Goal: Task Accomplishment & Management: Use online tool/utility

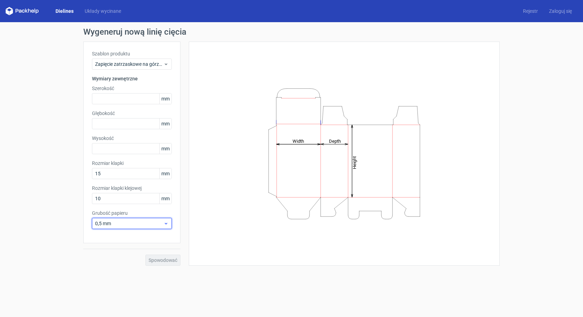
click at [164, 225] on icon at bounding box center [165, 224] width 5 height 6
click at [110, 271] on font "1,5 mm" at bounding box center [105, 273] width 16 height 6
click at [110, 100] on input "text" at bounding box center [132, 98] width 80 height 11
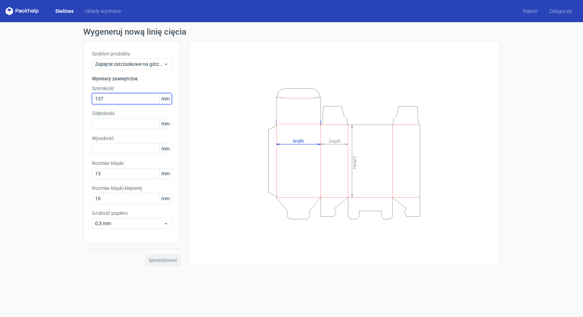
type input "137"
type input "122"
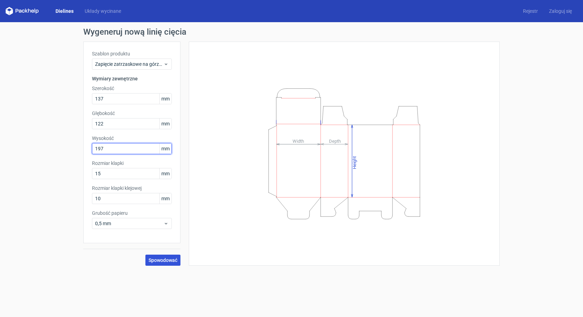
type input "197"
click at [156, 262] on font "Spowodować" at bounding box center [162, 261] width 29 height 6
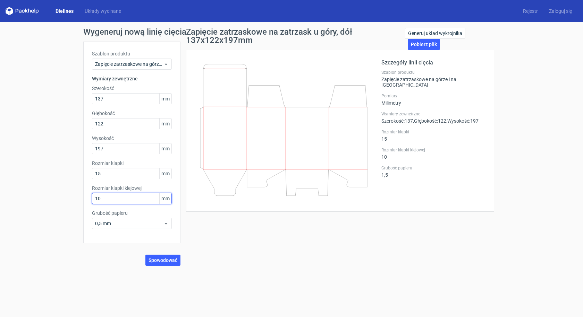
drag, startPoint x: 110, startPoint y: 198, endPoint x: 84, endPoint y: 197, distance: 25.4
click at [84, 197] on div "Szablon produktu Zapięcie zatrzaskowe na górze i na dole Wymiary zewnętrzne Sze…" at bounding box center [131, 143] width 97 height 202
type input "25"
click at [160, 222] on span "0,5 mm" at bounding box center [129, 223] width 68 height 7
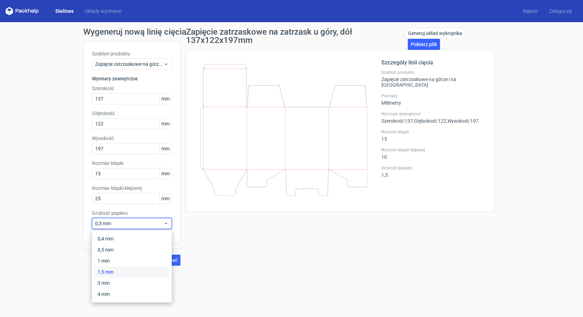
click at [125, 270] on div "1,5 mm" at bounding box center [132, 272] width 74 height 11
click at [156, 226] on span "0,5 mm" at bounding box center [129, 223] width 68 height 7
click at [106, 271] on font "1,5 mm" at bounding box center [105, 273] width 16 height 6
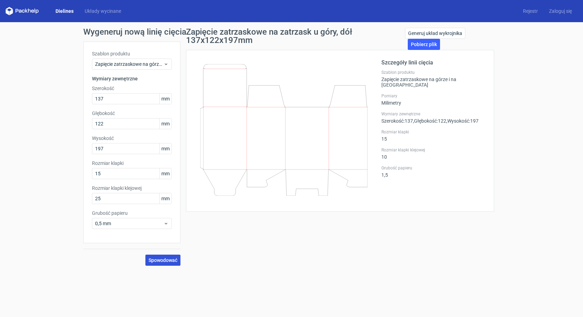
click at [155, 258] on font "Spowodować" at bounding box center [162, 261] width 29 height 6
click at [416, 44] on font "Pobierz plik" at bounding box center [424, 45] width 26 height 6
